Goal: Task Accomplishment & Management: Manage account settings

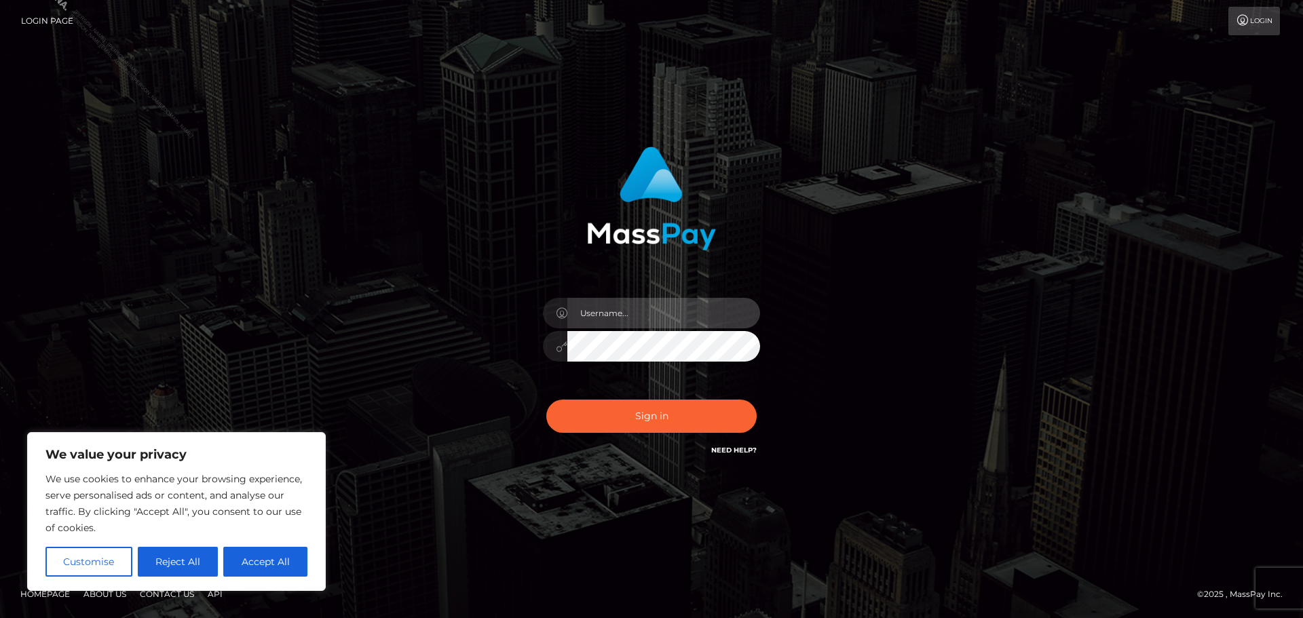
click at [622, 313] on input "text" at bounding box center [663, 313] width 193 height 31
click at [673, 373] on div "Philip.Silversocial" at bounding box center [652, 340] width 238 height 104
paste input "Zxcvbnm*963.MingmongWolf03!"
type input "Zxcvbnm*963.MingmongWolf03!"
click at [643, 318] on input "Zxcvbnm*963.MingmongWolf03!" at bounding box center [663, 313] width 193 height 31
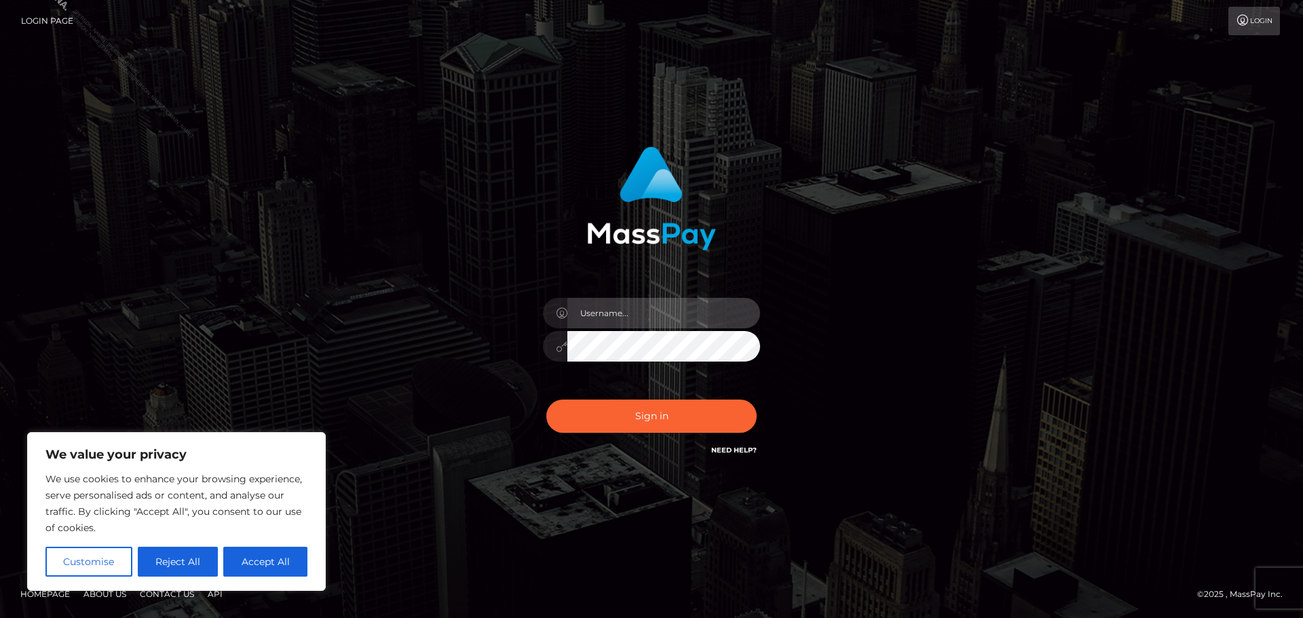
click at [660, 316] on input "text" at bounding box center [663, 313] width 193 height 31
type input "Philip.Silversocial"
click at [546, 400] on button "Sign in" at bounding box center [651, 416] width 210 height 33
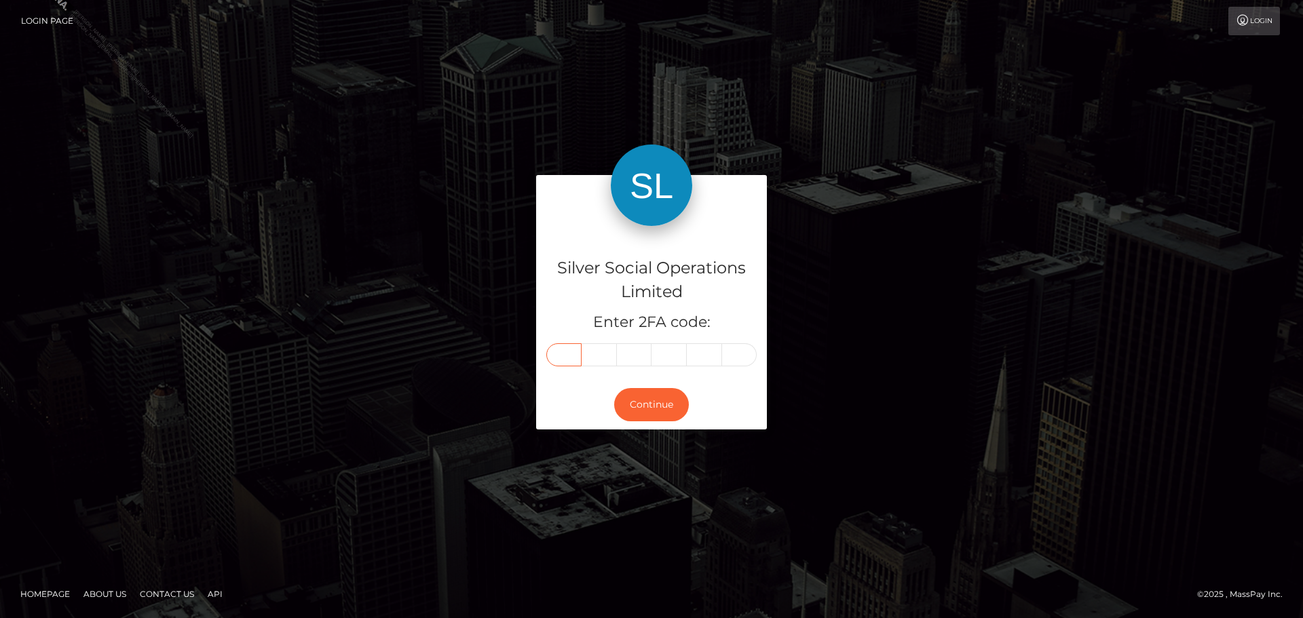
click at [564, 347] on input "text" at bounding box center [563, 354] width 35 height 23
type input "8"
type input "5"
type input "8"
type input "4"
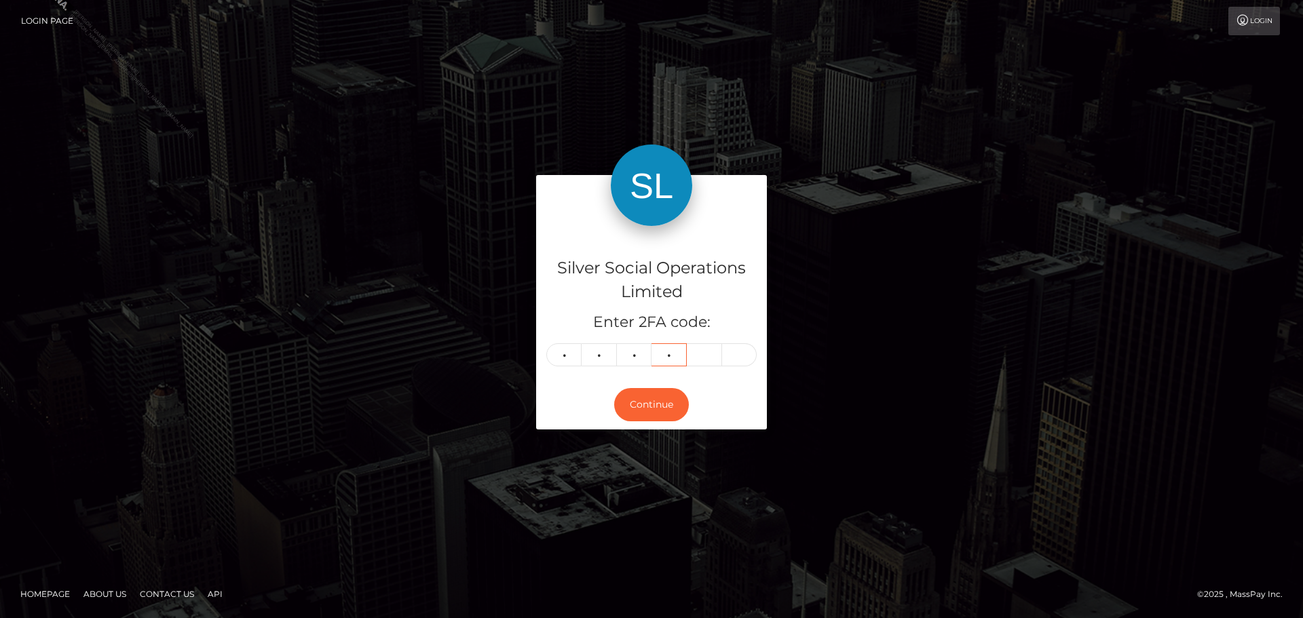
type input "1"
type input "2"
type input "5"
type input "8"
type input "4"
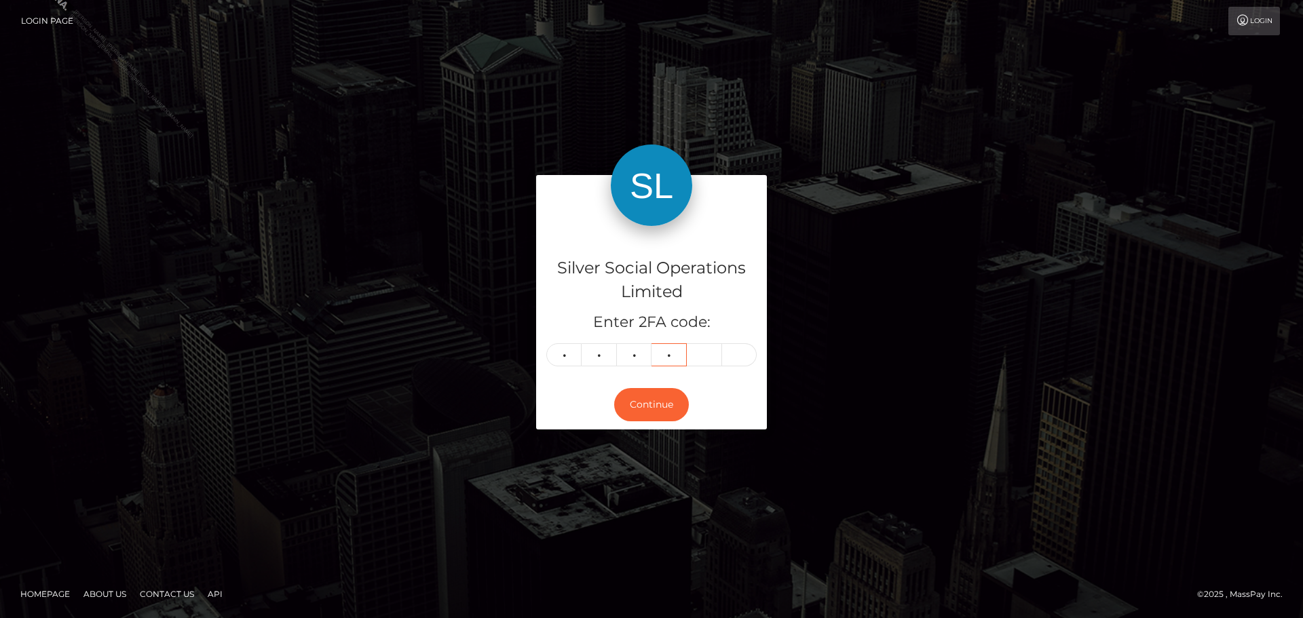
type input "1"
type input "5"
type input "2"
